Goal: Find specific page/section: Find specific page/section

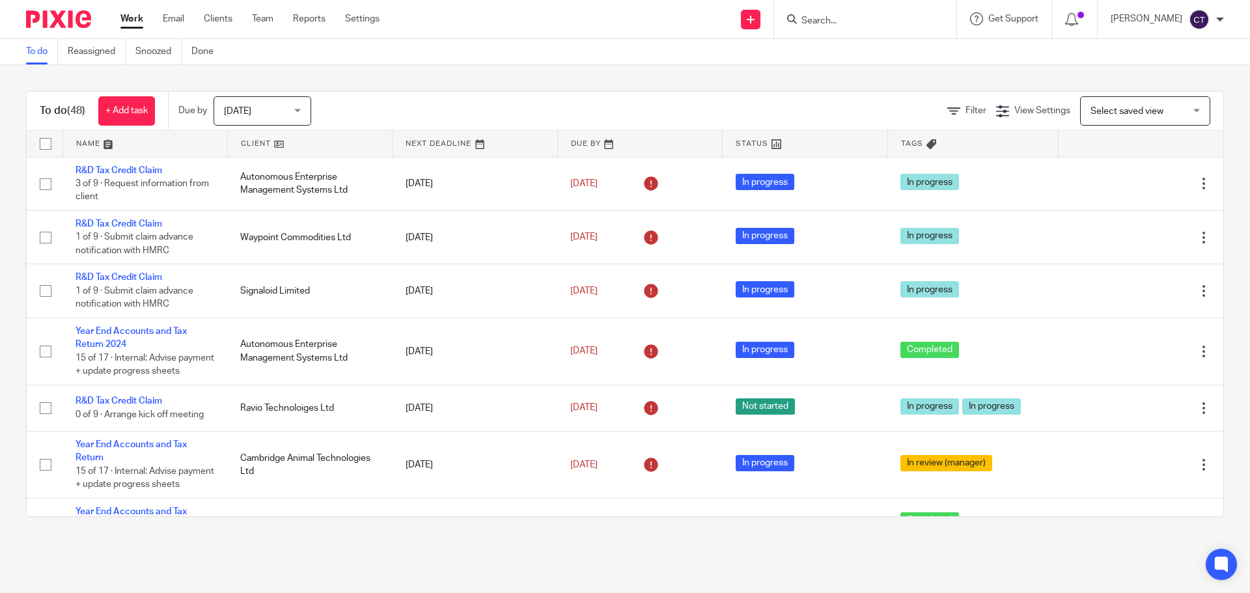
click at [802, 16] on input "Search" at bounding box center [858, 22] width 117 height 12
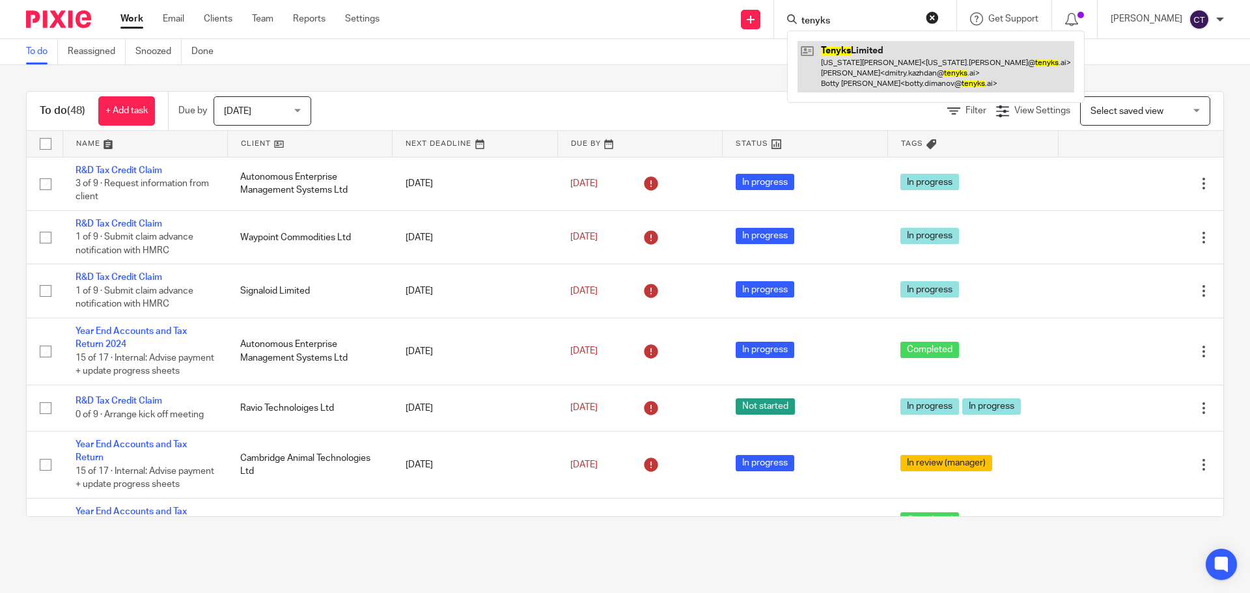
type input "tenyks"
click at [867, 81] on link at bounding box center [935, 66] width 277 height 51
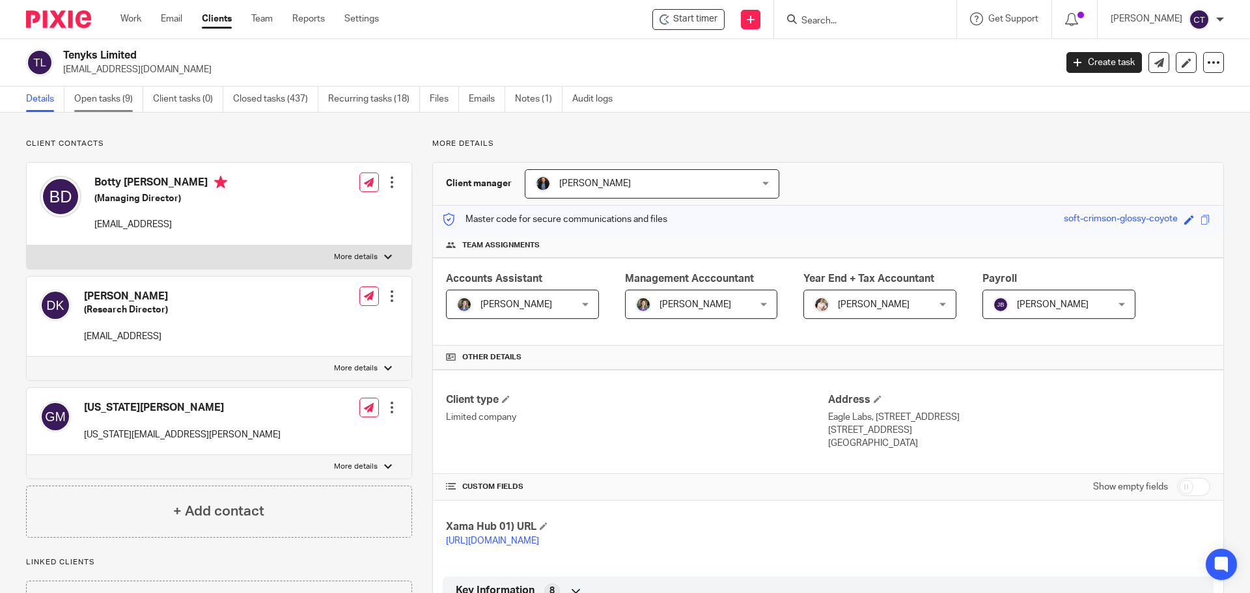
click at [93, 90] on link "Open tasks (9)" at bounding box center [108, 99] width 69 height 25
